Goal: Transaction & Acquisition: Obtain resource

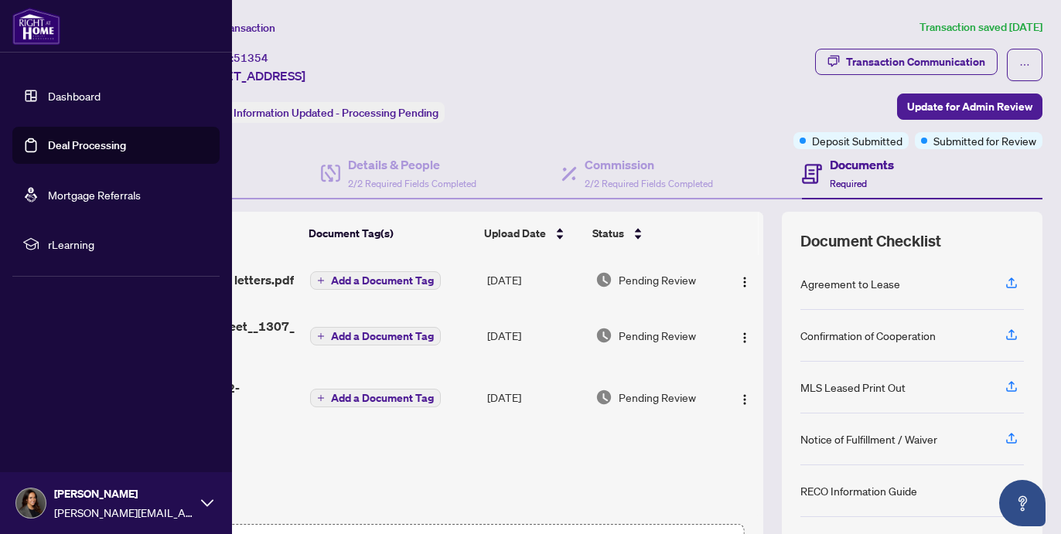
click at [73, 147] on link "Deal Processing" at bounding box center [87, 145] width 78 height 14
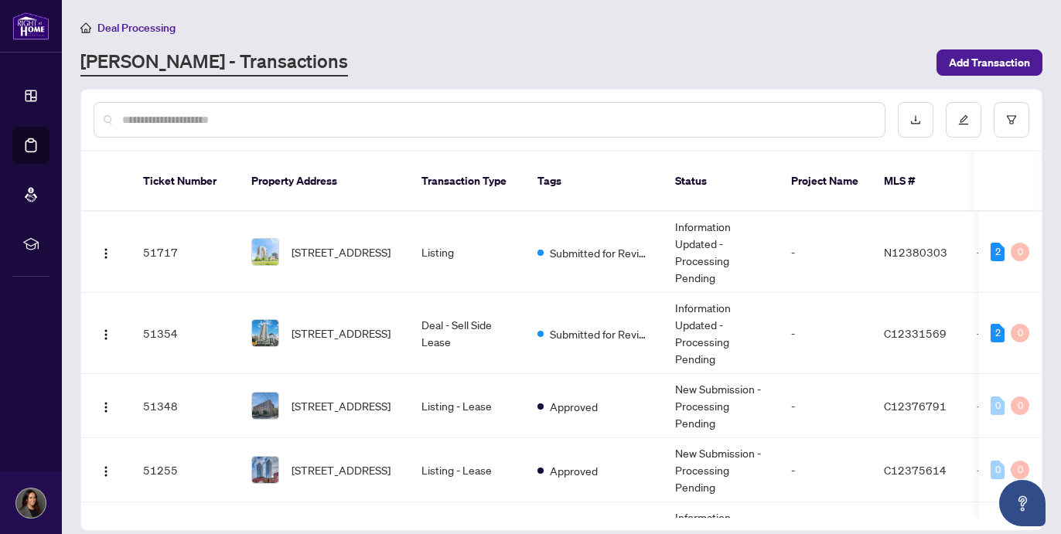
click at [301, 126] on input "text" at bounding box center [497, 119] width 750 height 17
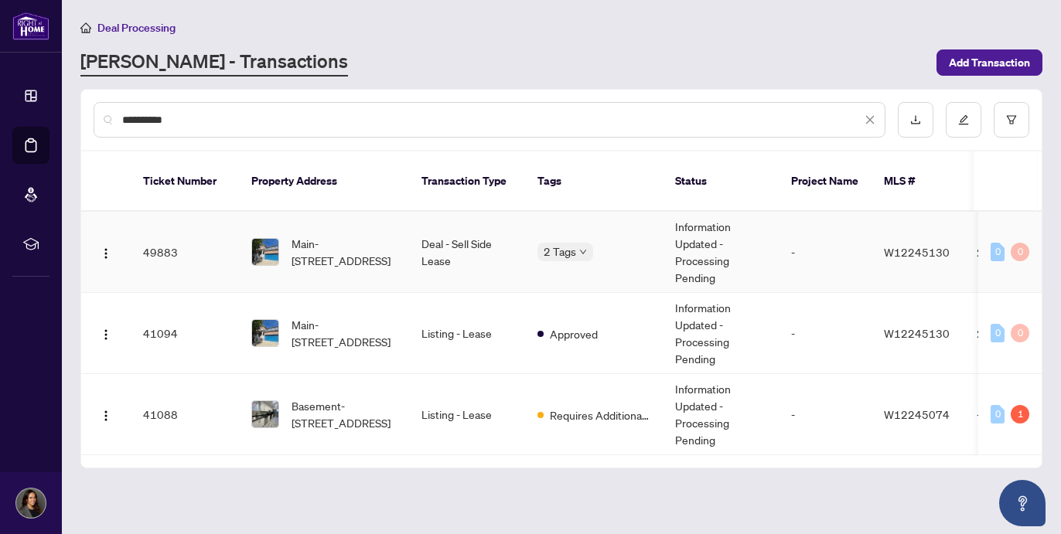
type input "**********"
click at [397, 231] on td "Main-[STREET_ADDRESS]" at bounding box center [324, 252] width 170 height 81
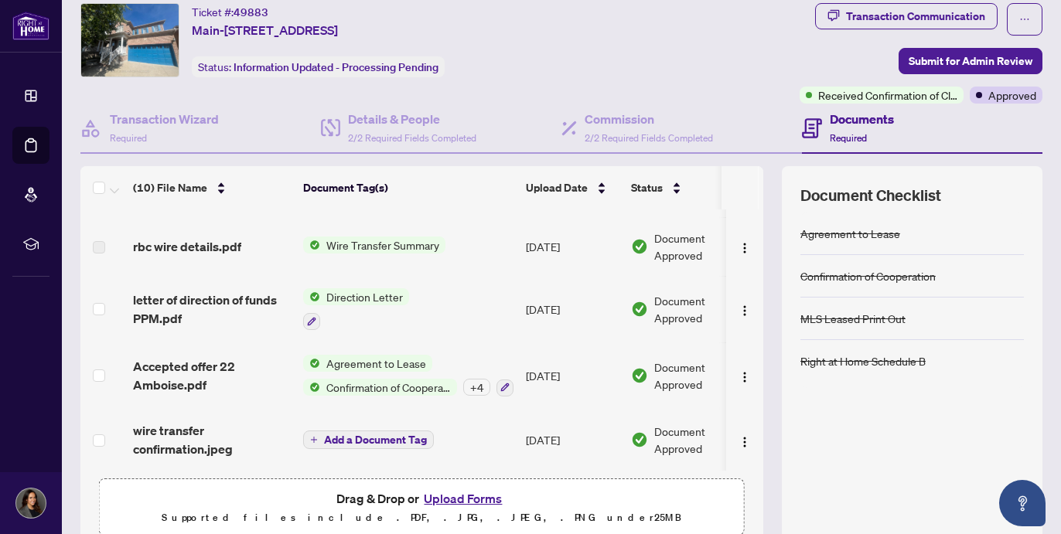
scroll to position [55, 0]
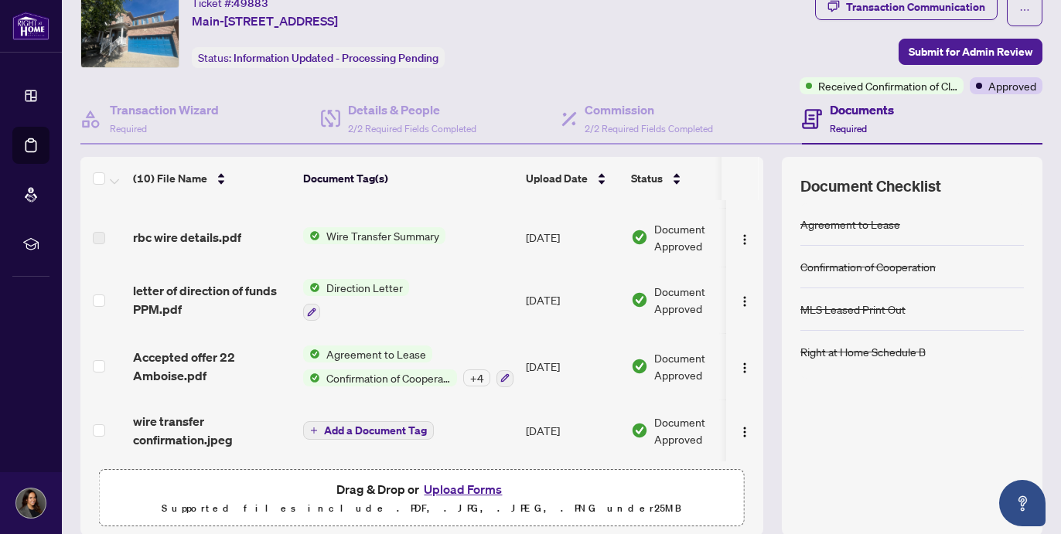
click at [382, 347] on span "Agreement to Lease" at bounding box center [376, 354] width 112 height 17
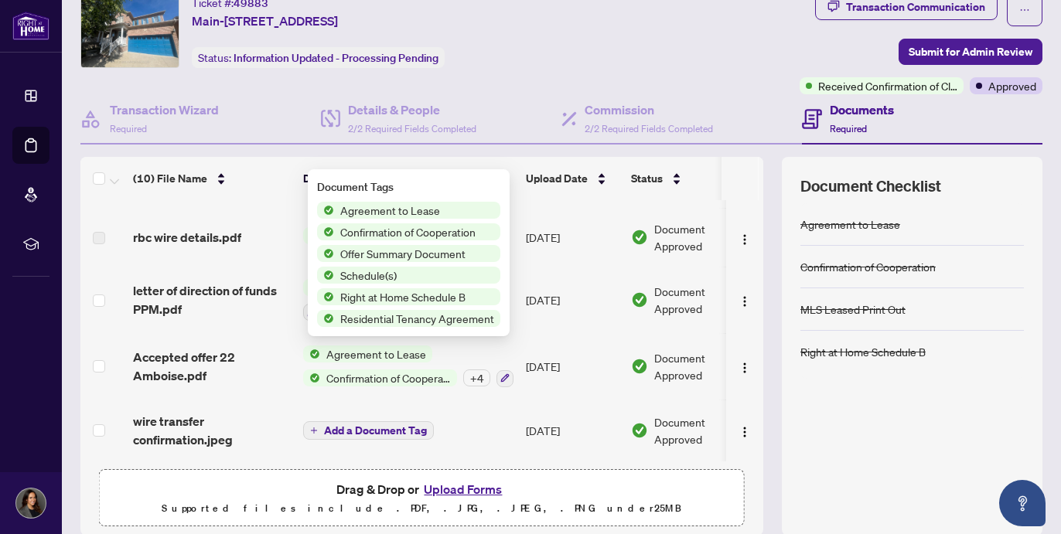
click at [440, 211] on span "Agreement to Lease" at bounding box center [390, 210] width 112 height 17
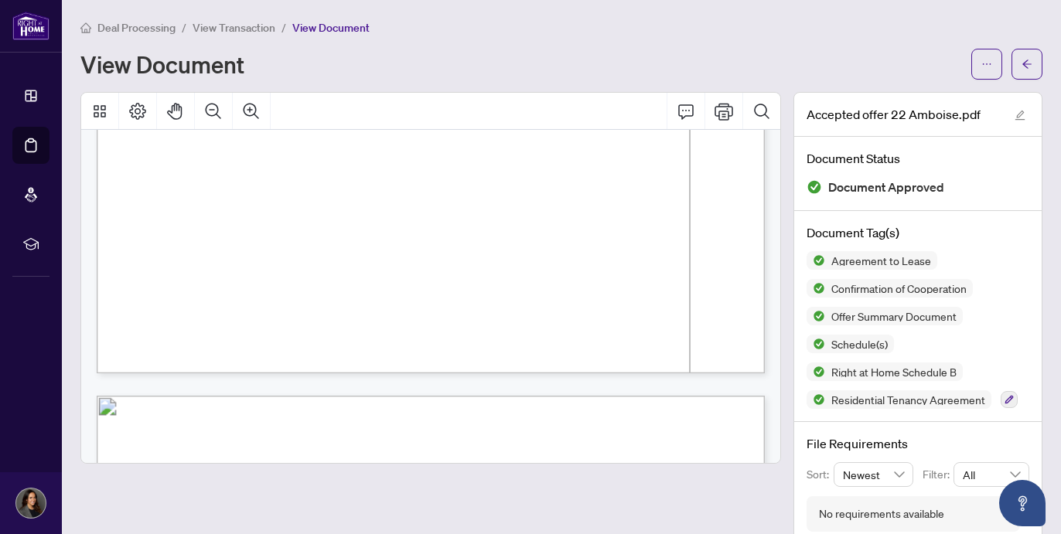
scroll to position [1570, 0]
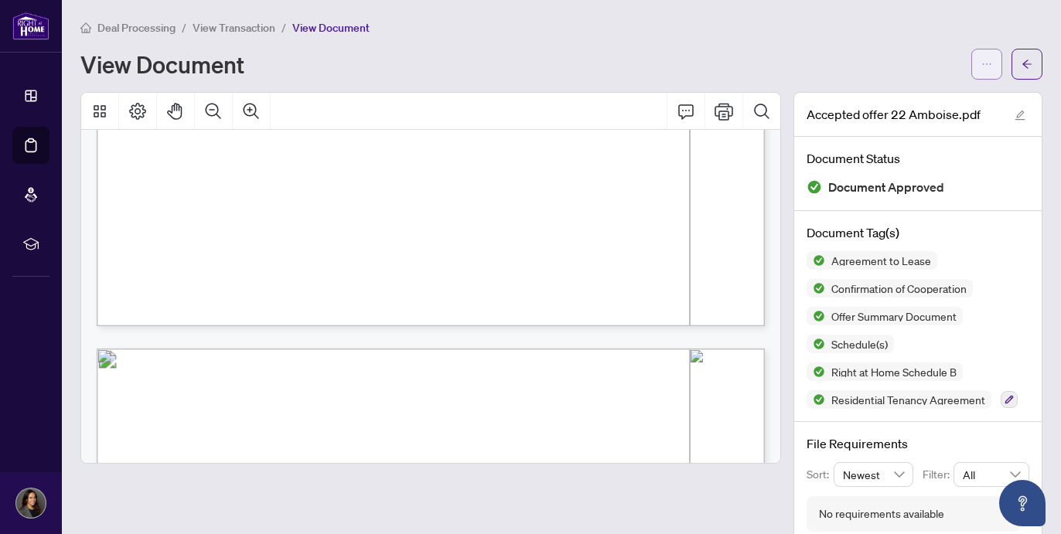
click at [990, 60] on icon "ellipsis" at bounding box center [987, 64] width 11 height 11
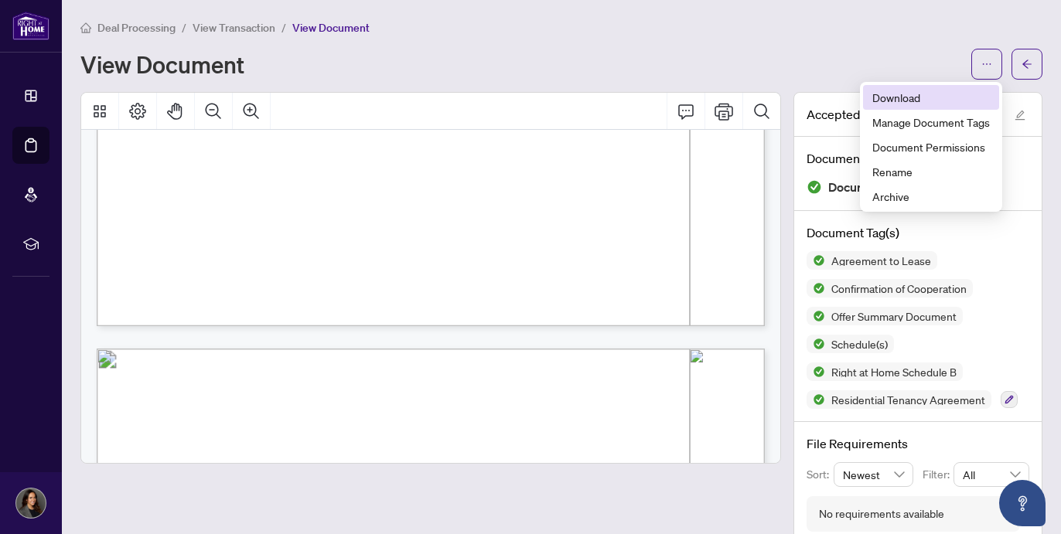
click at [930, 96] on span "Download" at bounding box center [932, 97] width 118 height 17
